Goal: Task Accomplishment & Management: Complete application form

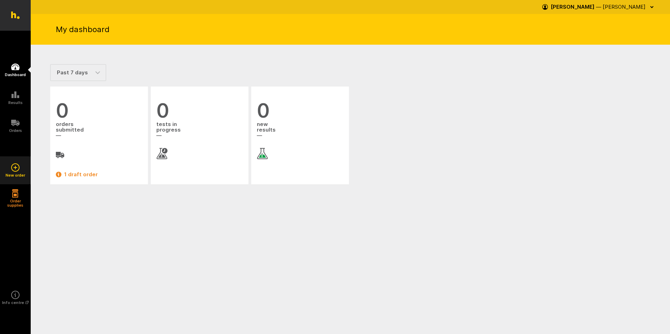
click at [17, 168] on icon at bounding box center [15, 167] width 3 height 1
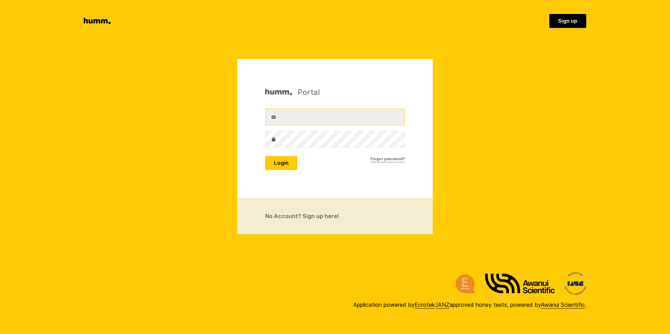
click at [316, 118] on input "Username" at bounding box center [335, 117] width 140 height 17
type input "[PERSON_NAME][EMAIL_ADDRESS][DOMAIN_NAME]"
click at [265, 156] on button "Login" at bounding box center [281, 163] width 32 height 14
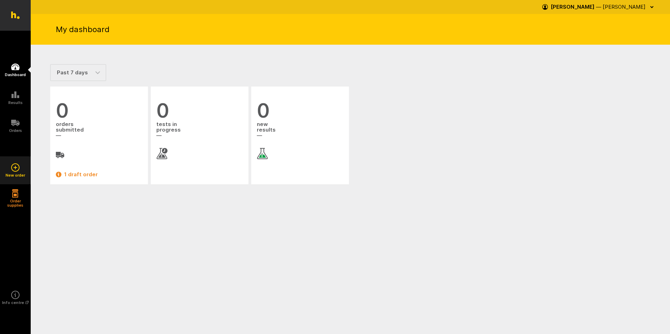
click at [17, 164] on icon at bounding box center [15, 167] width 8 height 8
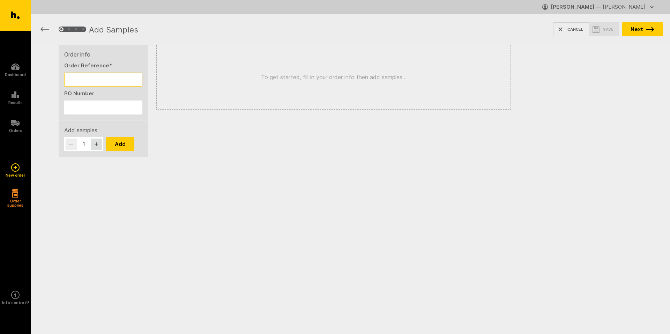
click at [114, 77] on input "Order Reference *" at bounding box center [103, 80] width 78 height 14
type input "test"
click at [105, 107] on input "PO Number" at bounding box center [103, 107] width 78 height 14
type input "test"
click at [124, 139] on button "Add" at bounding box center [120, 144] width 28 height 14
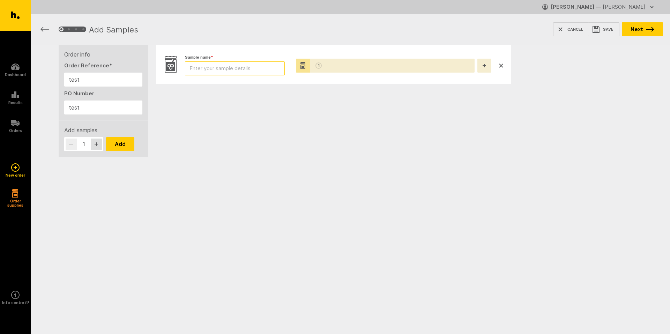
click at [255, 67] on input "Sample name *" at bounding box center [235, 68] width 100 height 14
type input "test"
click at [646, 30] on icon "button" at bounding box center [650, 29] width 8 height 5
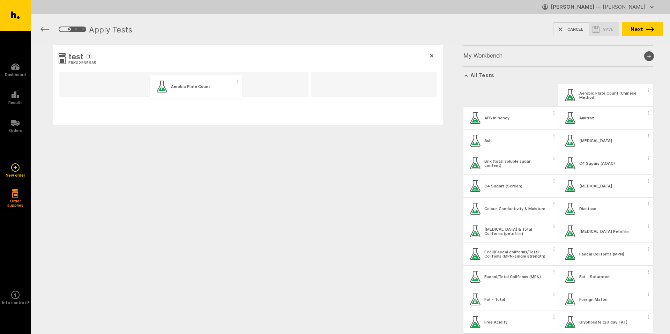
drag, startPoint x: 505, startPoint y: 98, endPoint x: 190, endPoint y: 90, distance: 315.2
click at [190, 90] on div "test 1 ERK02265685 My Workbench Add new group All Tests Aerobic Plate Count Aer…" at bounding box center [350, 119] width 639 height 148
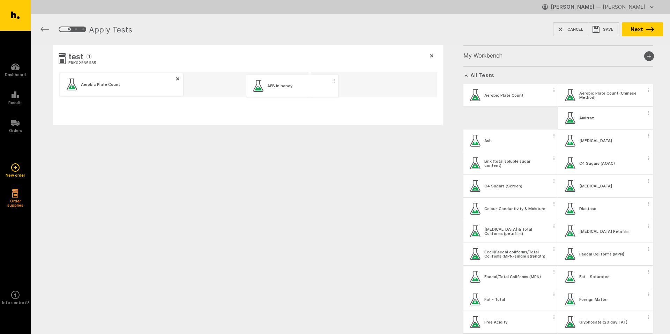
drag, startPoint x: 518, startPoint y: 123, endPoint x: 294, endPoint y: 92, distance: 225.5
click at [294, 92] on div "test 1 ERK02265685 Aerobic Plate Count My Workbench Add new group All Tests Aer…" at bounding box center [350, 119] width 639 height 148
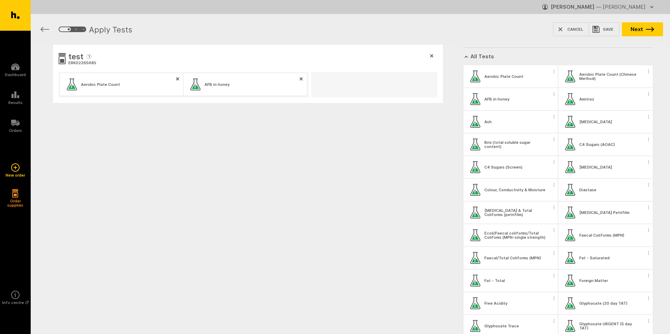
scroll to position [35, 0]
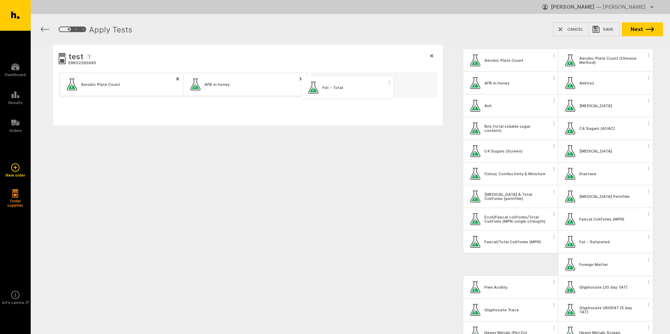
drag, startPoint x: 524, startPoint y: 262, endPoint x: 371, endPoint y: 77, distance: 240.4
click at [371, 77] on div "test 1 ERK02265685 Aerobic Plate Count AFB in honey My Workbench Add new group …" at bounding box center [350, 119] width 639 height 148
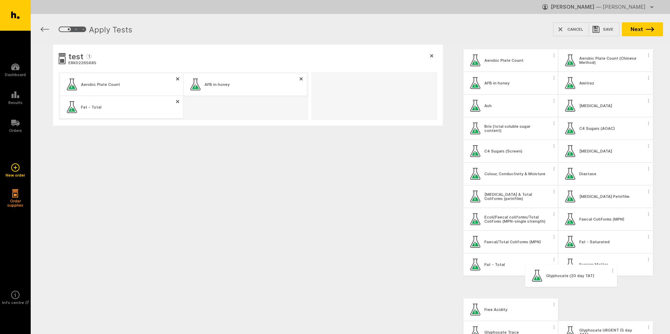
scroll to position [36, 0]
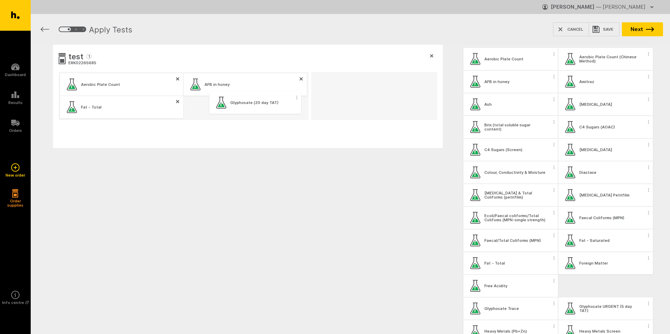
drag, startPoint x: 600, startPoint y: 293, endPoint x: 247, endPoint y: 105, distance: 399.8
click at [247, 105] on div "test 1 ERK02265685 Aerobic Plate Count AFB in honey Fat - Total My Workbench Ad…" at bounding box center [350, 130] width 639 height 171
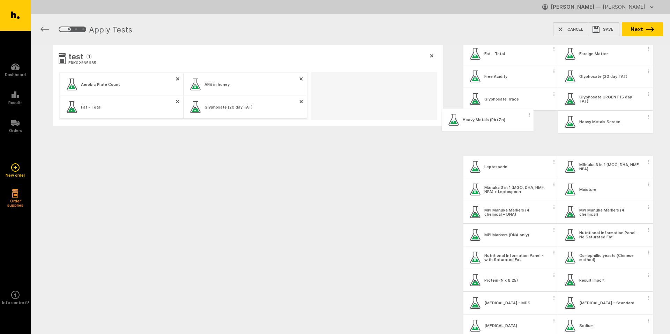
scroll to position [245, 0]
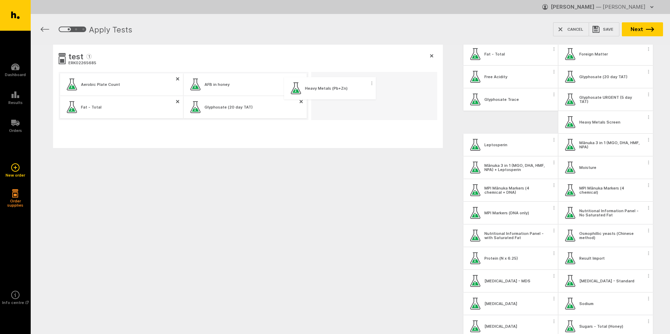
drag, startPoint x: 520, startPoint y: 126, endPoint x: 339, endPoint y: 93, distance: 184.2
click at [339, 93] on div "test 1 ERK02265685 Aerobic Plate Count AFB in honey Fat - Total Glyphosate (20 …" at bounding box center [350, 130] width 639 height 171
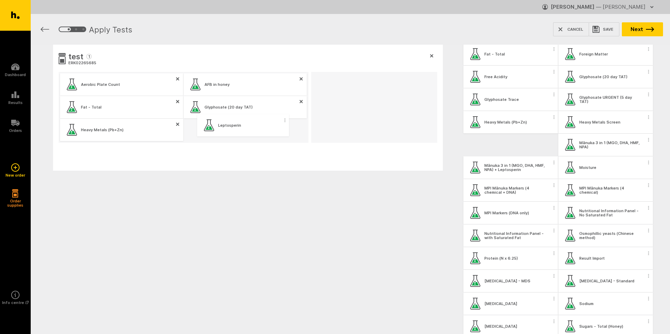
drag, startPoint x: 501, startPoint y: 146, endPoint x: 232, endPoint y: 127, distance: 270.4
click at [232, 127] on div "test 1 ERK02265685 Aerobic Plate Count AFB in honey Fat - Total Glyphosate (20 …" at bounding box center [350, 141] width 639 height 193
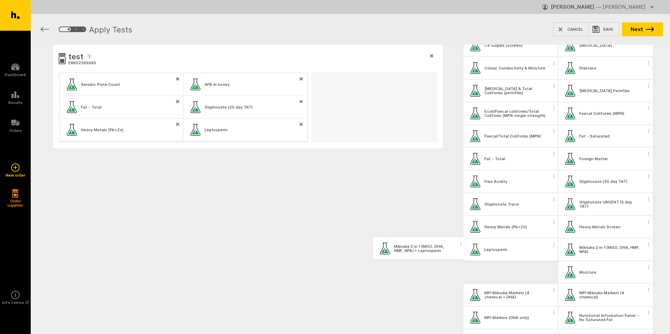
scroll to position [142, 0]
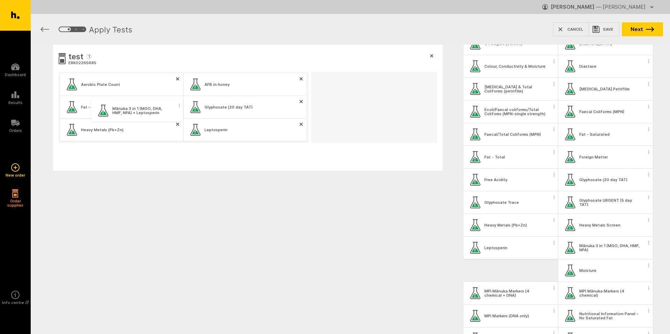
drag, startPoint x: 526, startPoint y: 274, endPoint x: 151, endPoint y: 112, distance: 408.1
click at [151, 112] on div "test 1 ERK02265685 Aerobic Plate Count AFB in honey Fat - Total Glyphosate (20 …" at bounding box center [350, 141] width 639 height 193
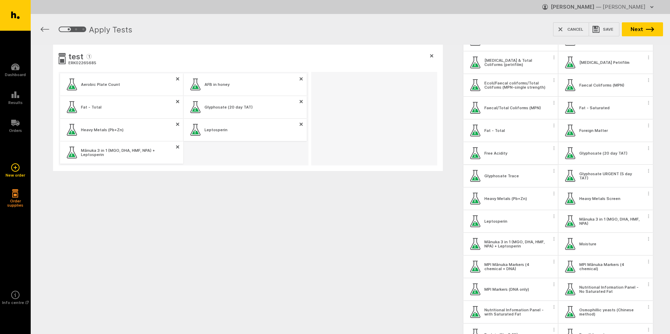
scroll to position [159, 0]
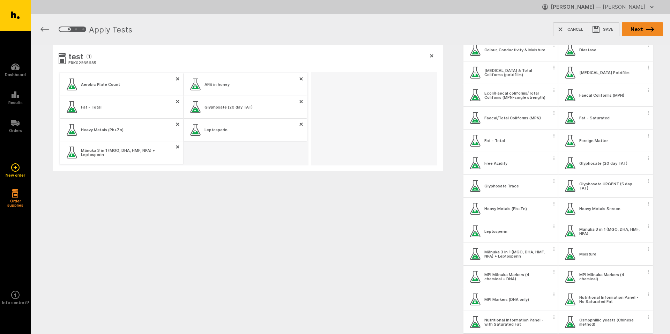
click at [643, 32] on button "Next" at bounding box center [642, 29] width 41 height 14
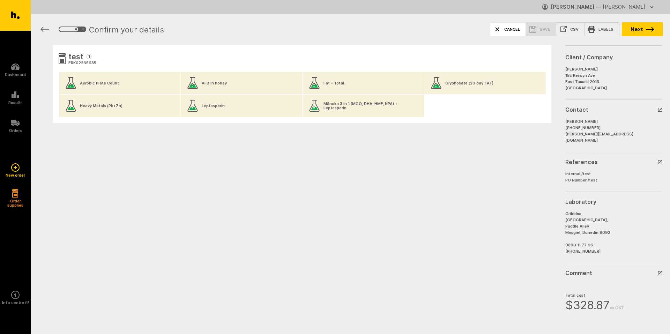
drag, startPoint x: 510, startPoint y: 26, endPoint x: 508, endPoint y: 29, distance: 3.7
click at [510, 27] on button "Cancel" at bounding box center [508, 29] width 36 height 14
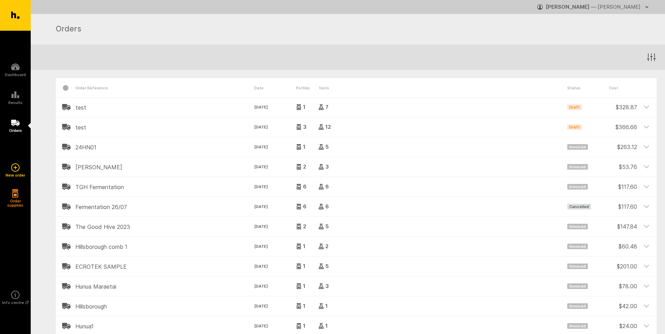
click at [141, 112] on header "test [DATE] 1 7 Draft $ 328.87" at bounding box center [356, 107] width 600 height 20
drag, startPoint x: 645, startPoint y: 105, endPoint x: 649, endPoint y: 106, distance: 3.6
click at [647, 105] on icon at bounding box center [646, 107] width 6 height 6
click at [647, 106] on icon at bounding box center [646, 107] width 6 height 6
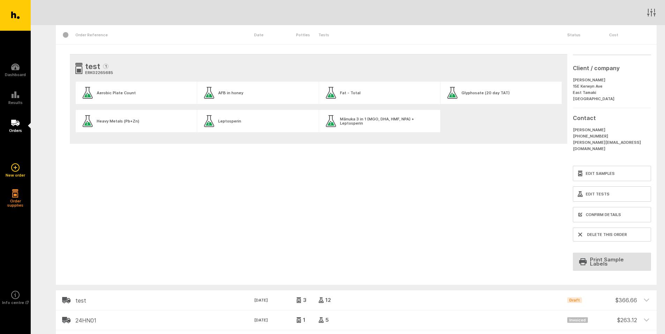
scroll to position [70, 0]
click at [593, 190] on link "Edit Tests" at bounding box center [612, 192] width 78 height 15
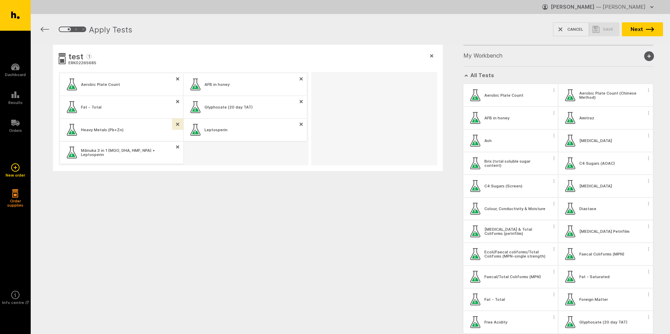
click at [177, 124] on icon "button" at bounding box center [177, 124] width 3 height 3
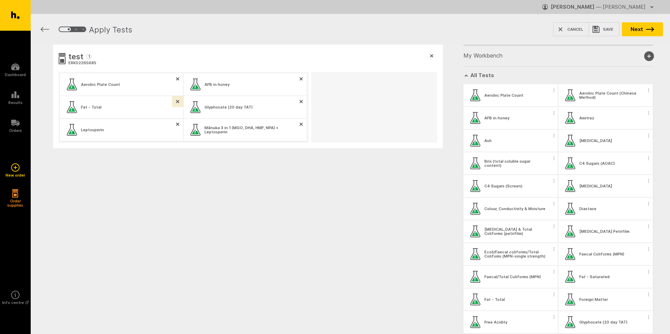
click at [179, 102] on button "button" at bounding box center [177, 101] width 11 height 11
click at [181, 76] on button "button" at bounding box center [177, 78] width 11 height 11
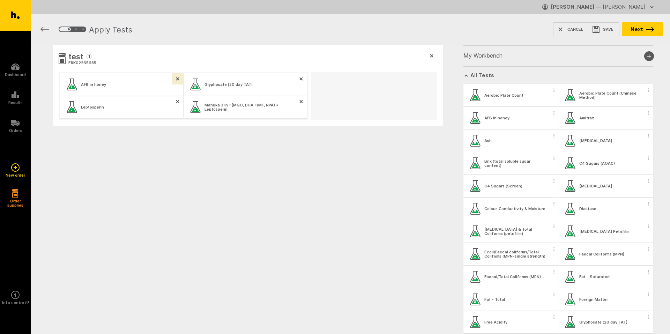
click at [180, 77] on button "button" at bounding box center [177, 78] width 11 height 11
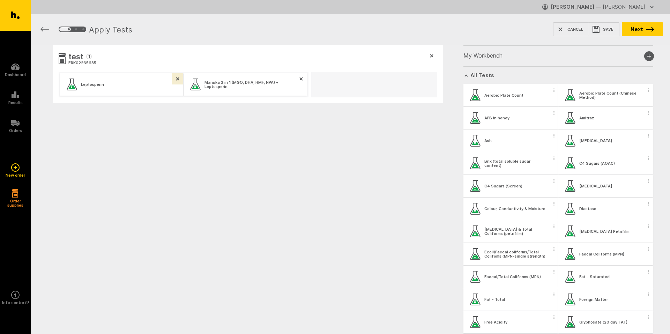
click at [176, 77] on button "button" at bounding box center [177, 78] width 11 height 11
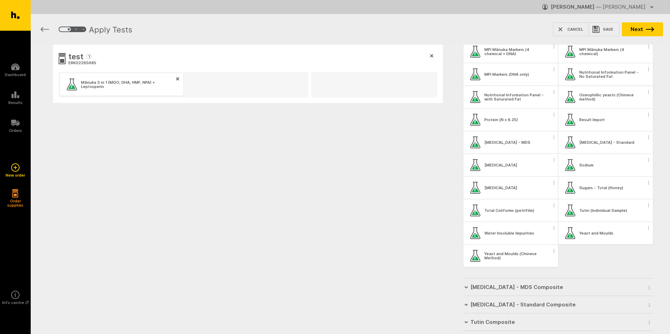
scroll to position [403, 0]
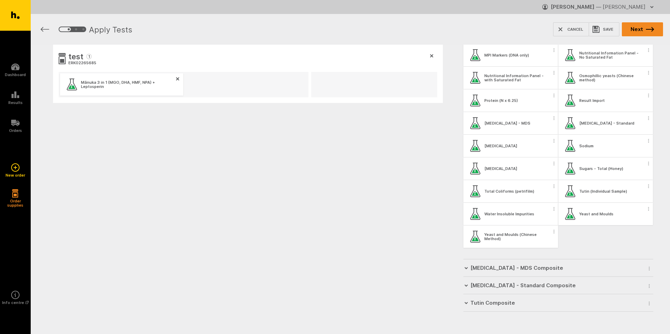
click at [643, 29] on button "Next" at bounding box center [642, 29] width 41 height 14
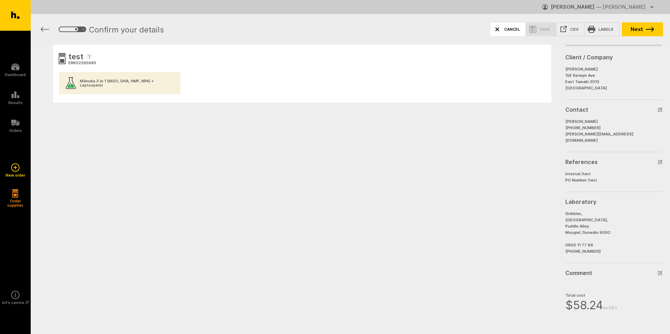
click at [510, 29] on button "Cancel" at bounding box center [508, 29] width 36 height 14
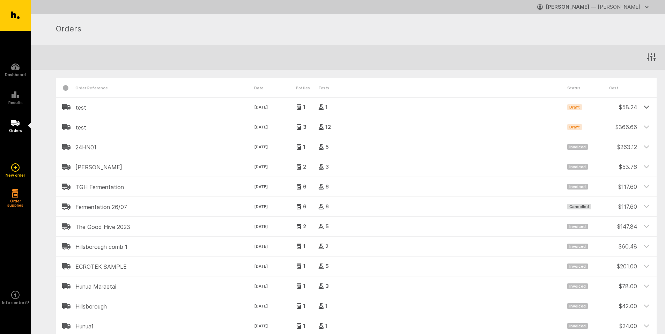
click at [645, 107] on icon at bounding box center [646, 107] width 5 height 2
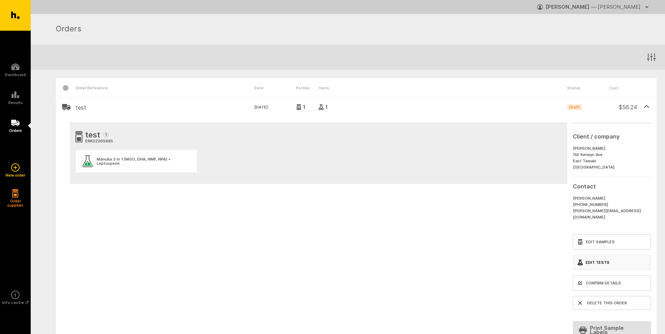
click at [595, 258] on link "Edit Tests" at bounding box center [612, 262] width 78 height 15
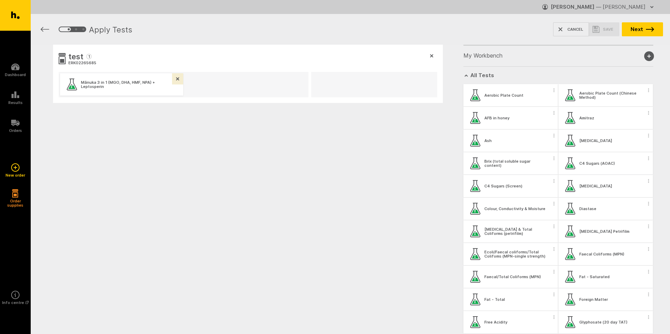
click at [176, 78] on icon "button" at bounding box center [177, 78] width 3 height 3
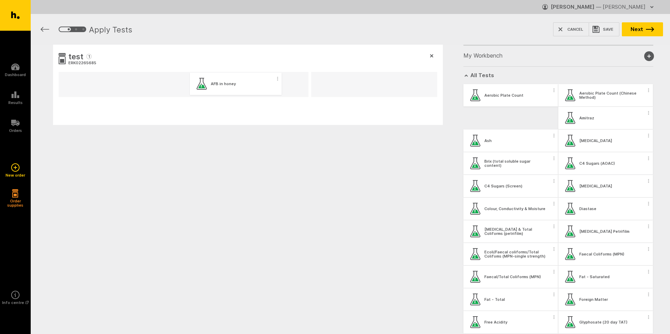
drag, startPoint x: 509, startPoint y: 123, endPoint x: 232, endPoint y: 89, distance: 279.1
click at [232, 89] on div "test 1 ERK02265685 My Workbench Add new group All Tests Aerobic Plate Count Aer…" at bounding box center [350, 119] width 639 height 148
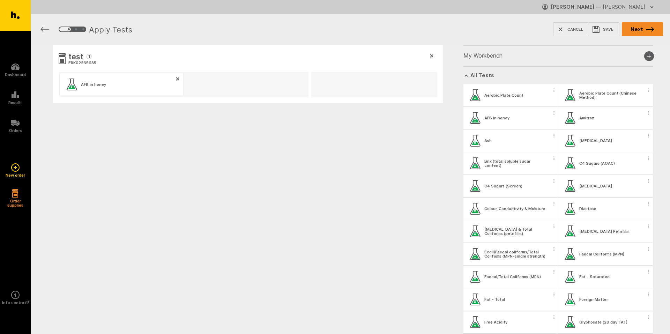
click at [639, 28] on button "Next" at bounding box center [642, 29] width 41 height 14
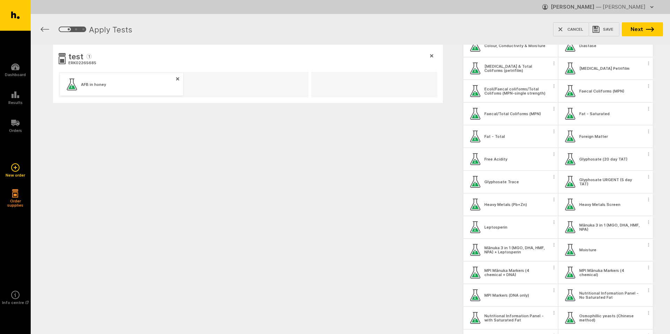
scroll to position [244, 0]
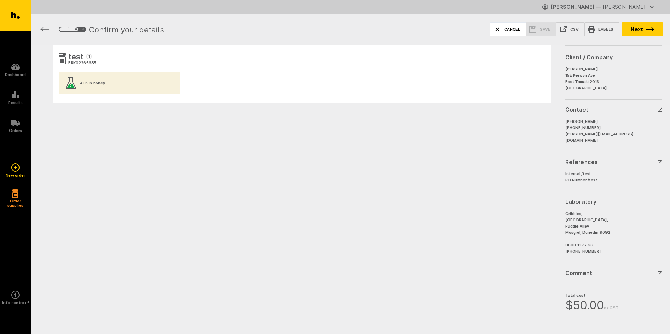
click at [506, 30] on button "Cancel" at bounding box center [508, 29] width 36 height 14
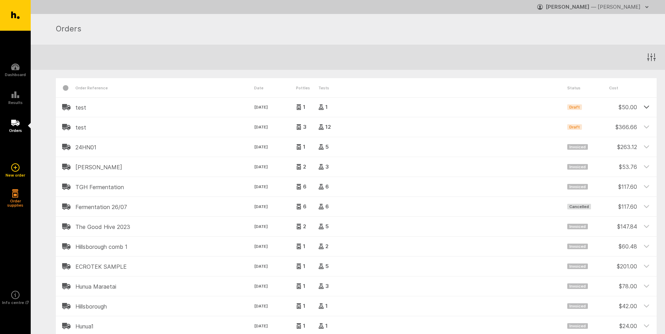
click at [646, 107] on icon at bounding box center [646, 107] width 5 height 2
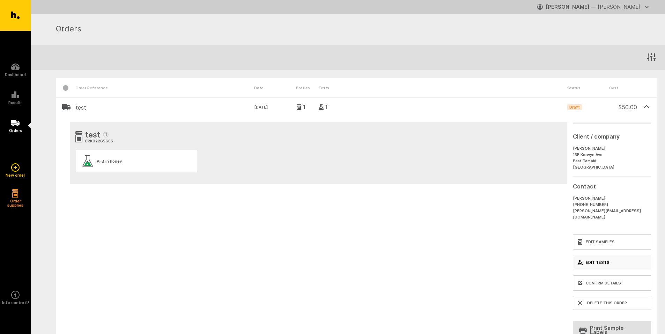
click at [595, 255] on link "Edit Tests" at bounding box center [612, 262] width 78 height 15
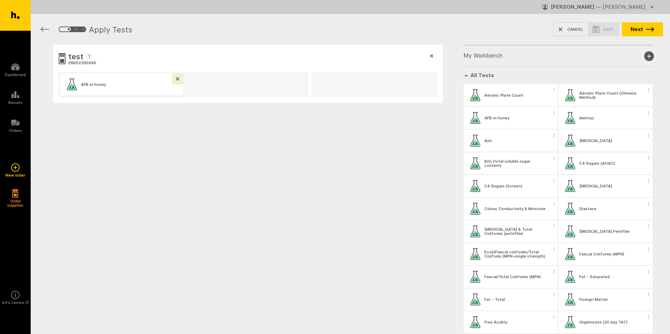
click at [177, 79] on icon "button" at bounding box center [177, 78] width 3 height 3
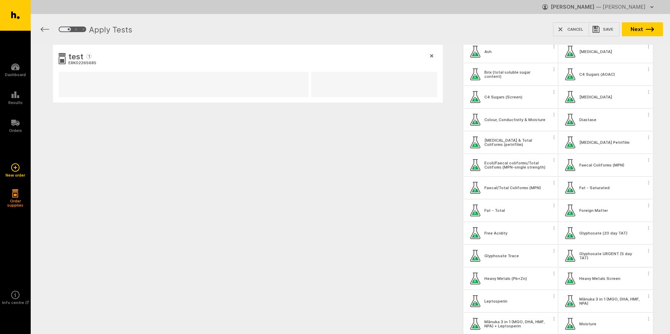
scroll to position [105, 0]
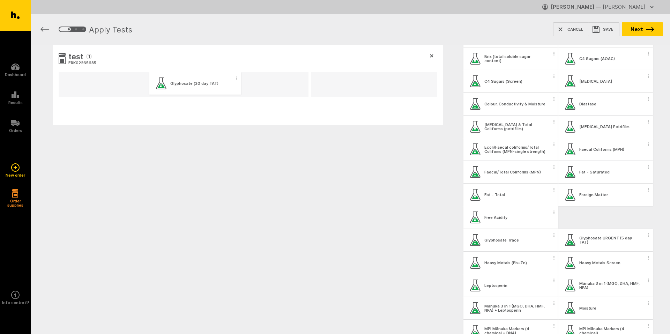
drag, startPoint x: 604, startPoint y: 225, endPoint x: 193, endPoint y: 90, distance: 432.1
click at [193, 90] on div "test 1 ERK02265685 My Workbench Add new group All Tests Aerobic Plate Count Aer…" at bounding box center [350, 119] width 639 height 148
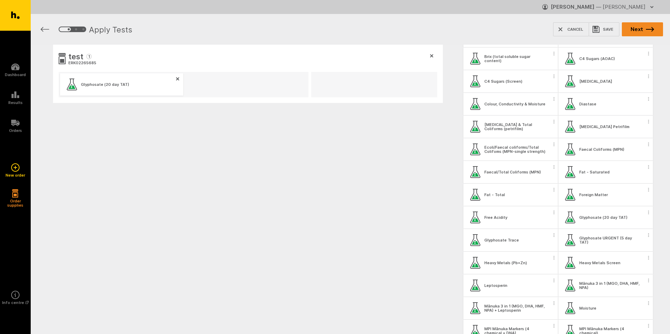
click at [647, 27] on icon "button" at bounding box center [650, 29] width 8 height 5
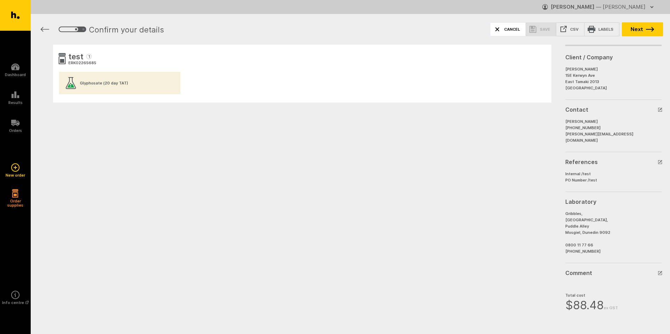
click at [508, 27] on button "Cancel" at bounding box center [508, 29] width 36 height 14
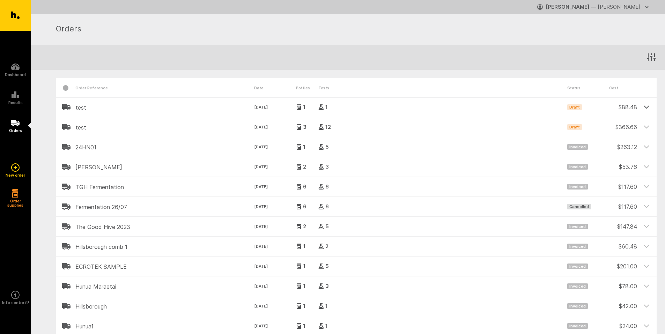
click at [647, 107] on icon at bounding box center [646, 107] width 6 height 6
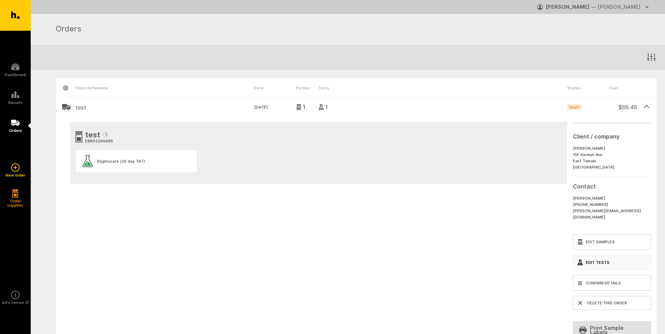
click at [595, 256] on link "Edit Tests" at bounding box center [612, 262] width 78 height 15
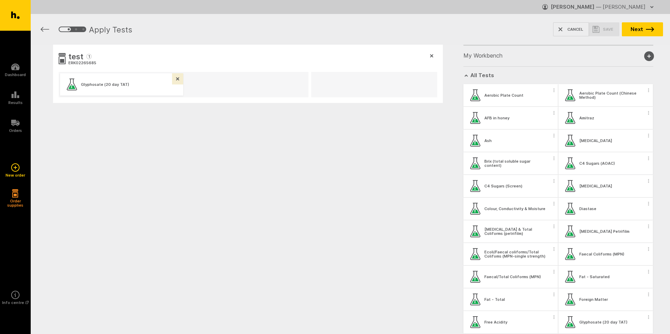
click at [179, 77] on icon "button" at bounding box center [177, 78] width 3 height 3
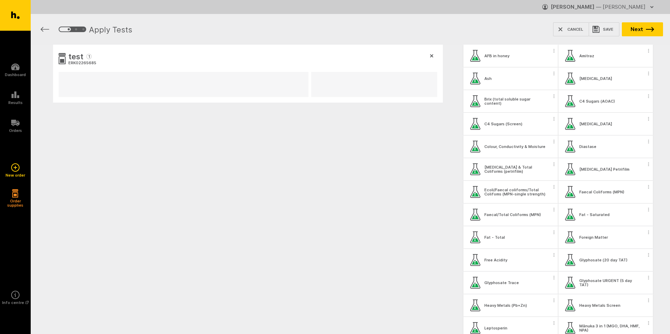
scroll to position [174, 0]
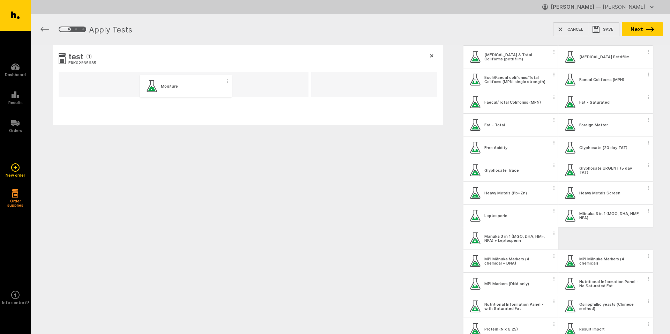
drag, startPoint x: 588, startPoint y: 242, endPoint x: 170, endPoint y: 90, distance: 444.8
click at [170, 90] on div "test 1 ERK02265685 My Workbench Add new group All Tests Aerobic Plate Count Aer…" at bounding box center [350, 119] width 639 height 148
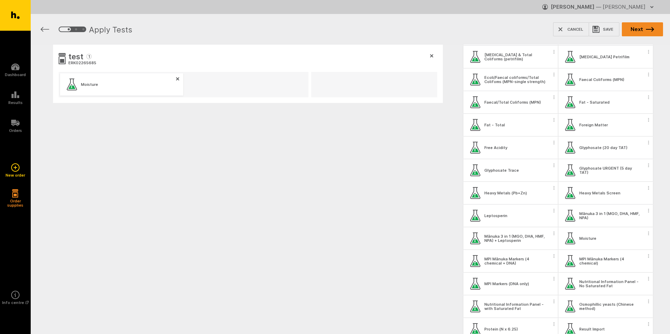
click at [646, 27] on button "Next" at bounding box center [642, 29] width 41 height 14
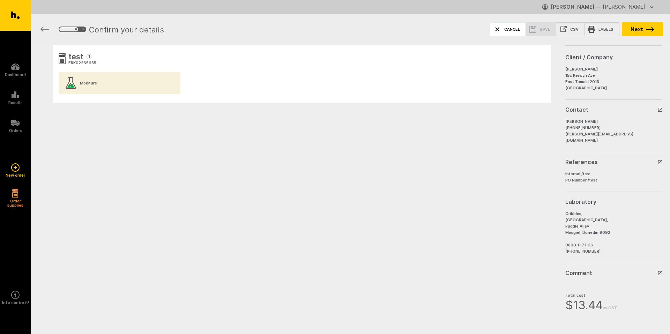
click at [510, 30] on button "Cancel" at bounding box center [508, 29] width 36 height 14
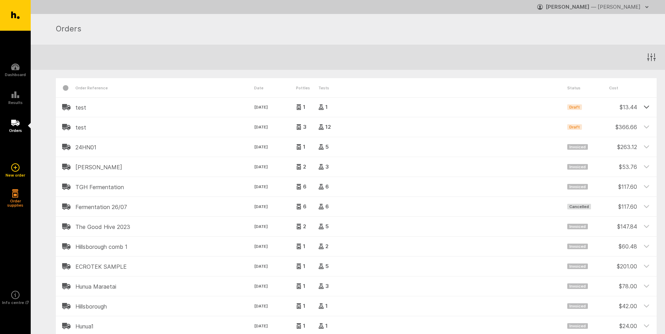
drag, startPoint x: 644, startPoint y: 105, endPoint x: 641, endPoint y: 110, distance: 5.2
click at [644, 105] on icon at bounding box center [646, 107] width 6 height 6
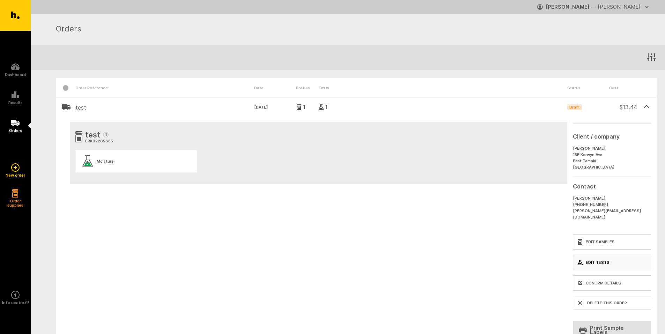
click at [603, 256] on link "Edit Tests" at bounding box center [612, 262] width 78 height 15
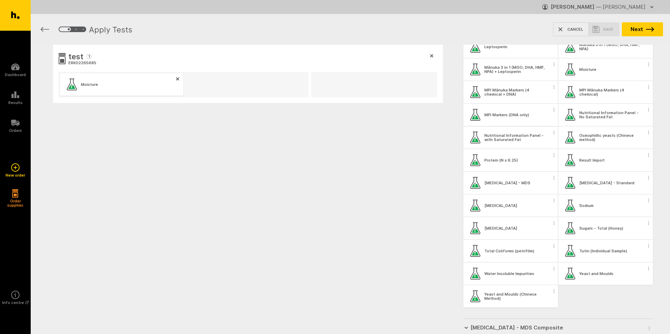
scroll to position [349, 0]
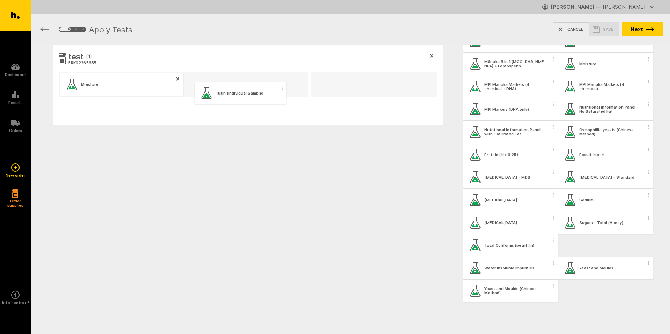
drag, startPoint x: 594, startPoint y: 248, endPoint x: 224, endPoint y: 91, distance: 402.0
click at [231, 96] on div "test 1 ERK02265685 Moisture My Workbench Add new group All Tests Aerobic Plate …" at bounding box center [350, 119] width 639 height 148
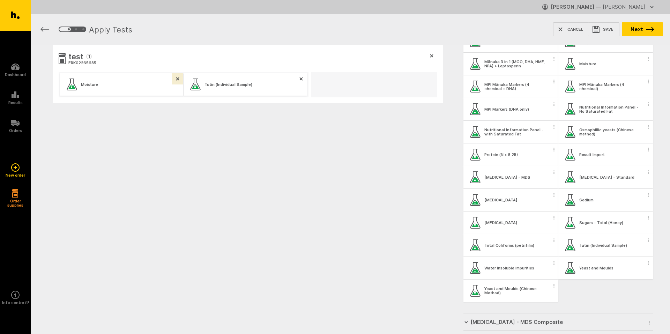
click at [179, 79] on button "button" at bounding box center [177, 78] width 11 height 11
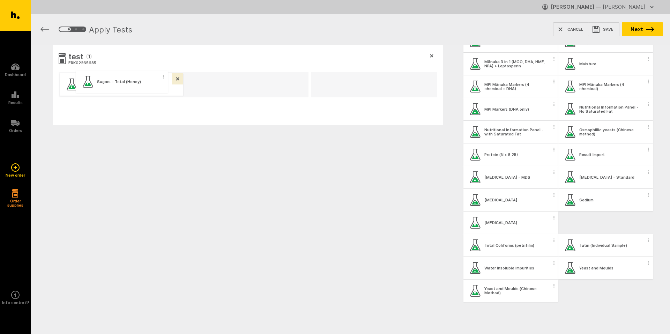
drag, startPoint x: 619, startPoint y: 226, endPoint x: 133, endPoint y: 84, distance: 506.2
click at [133, 84] on div "test 1 ERK02265685 Tutin (Individual Sample) My Workbench Add new group All Tes…" at bounding box center [350, 119] width 639 height 148
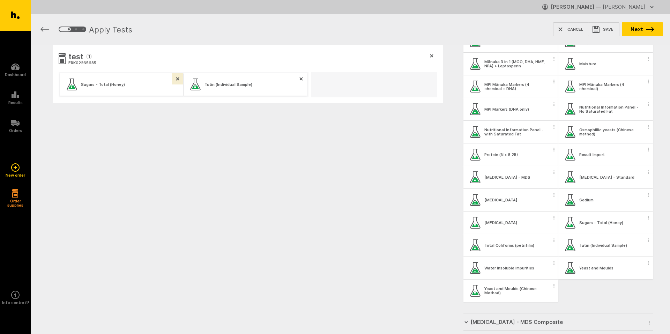
click at [180, 79] on button "button" at bounding box center [177, 78] width 11 height 11
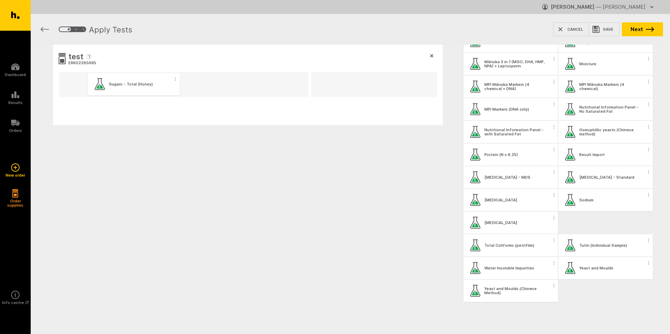
drag, startPoint x: 602, startPoint y: 226, endPoint x: 125, endPoint y: 85, distance: 497.3
click at [125, 85] on div "test 1 ERK02265685 My Workbench Add new group All Tests Aerobic Plate Count Aer…" at bounding box center [350, 119] width 639 height 148
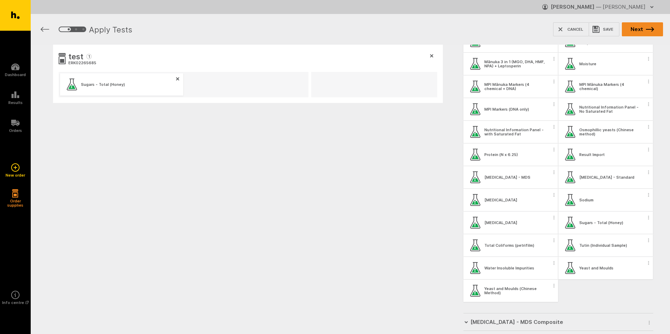
click at [648, 28] on icon "button" at bounding box center [650, 29] width 8 height 5
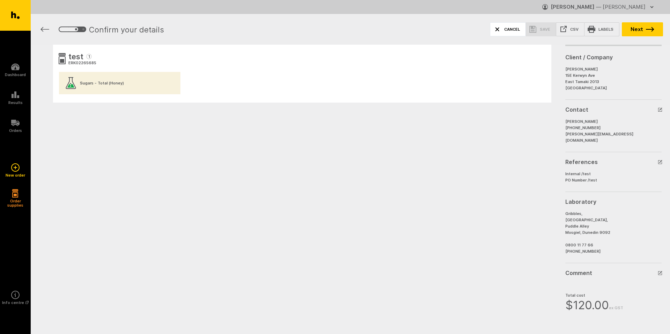
click at [506, 31] on button "Cancel" at bounding box center [508, 29] width 36 height 14
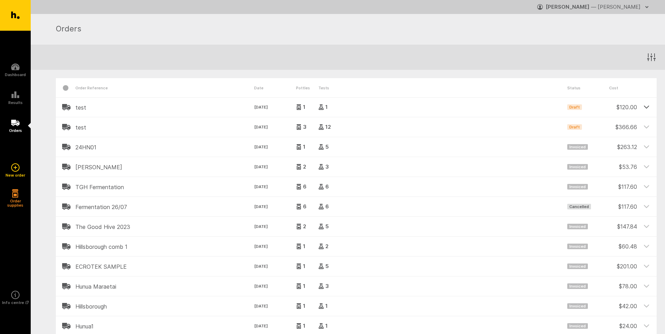
click at [647, 104] on icon at bounding box center [646, 107] width 6 height 6
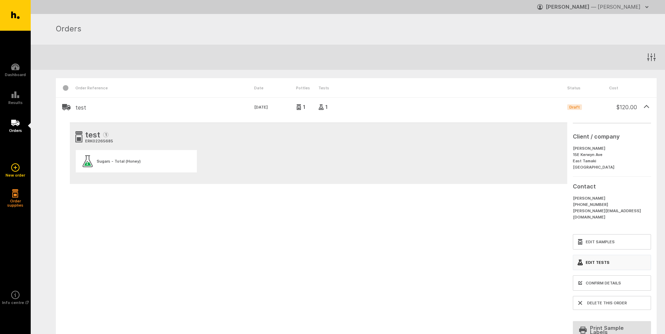
click at [599, 255] on link "Edit Tests" at bounding box center [612, 262] width 78 height 15
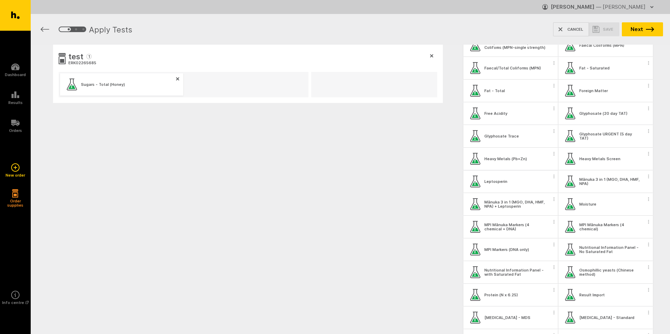
scroll to position [209, 0]
